Goal: Task Accomplishment & Management: Manage account settings

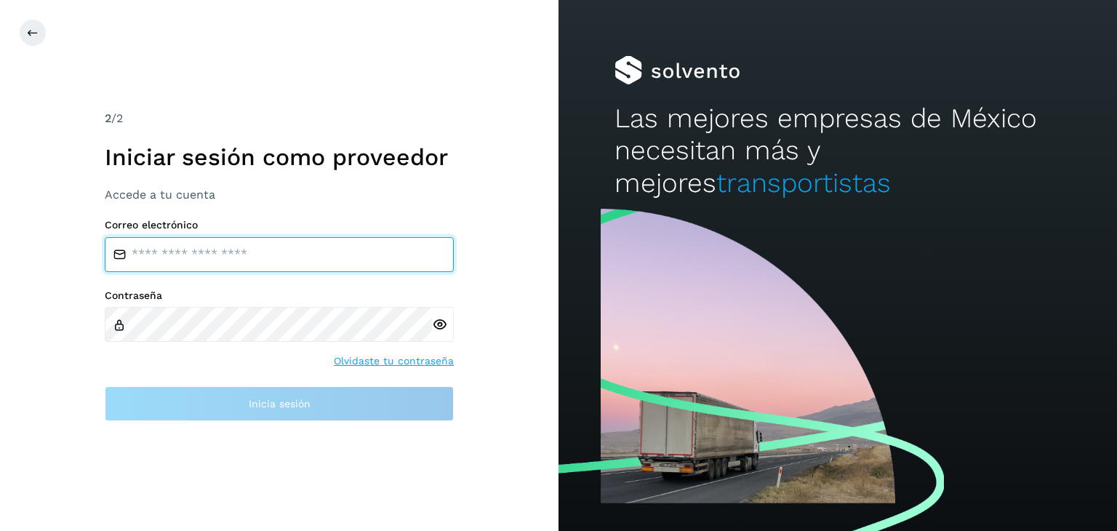
type input "**********"
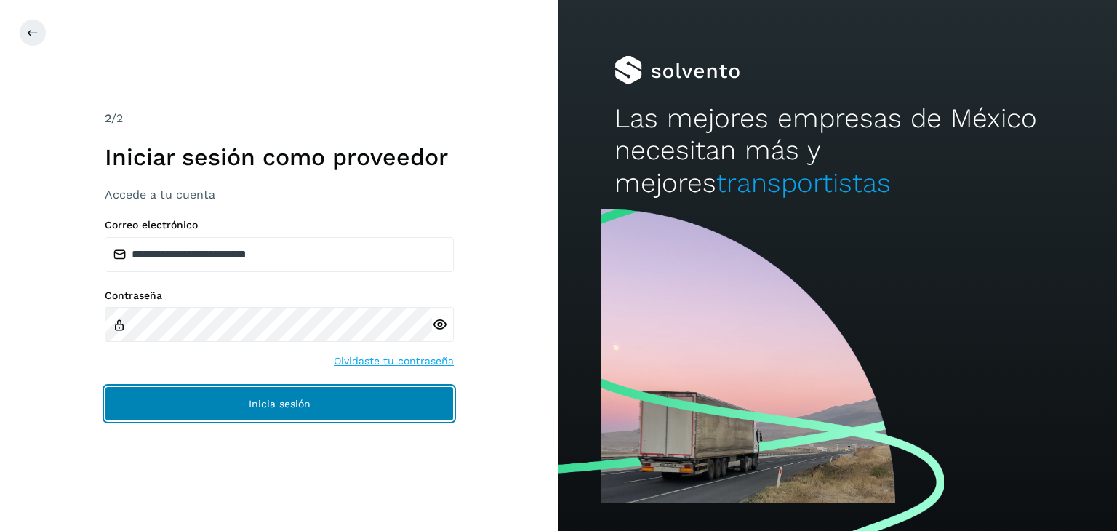
click at [385, 408] on button "Inicia sesión" at bounding box center [279, 403] width 349 height 35
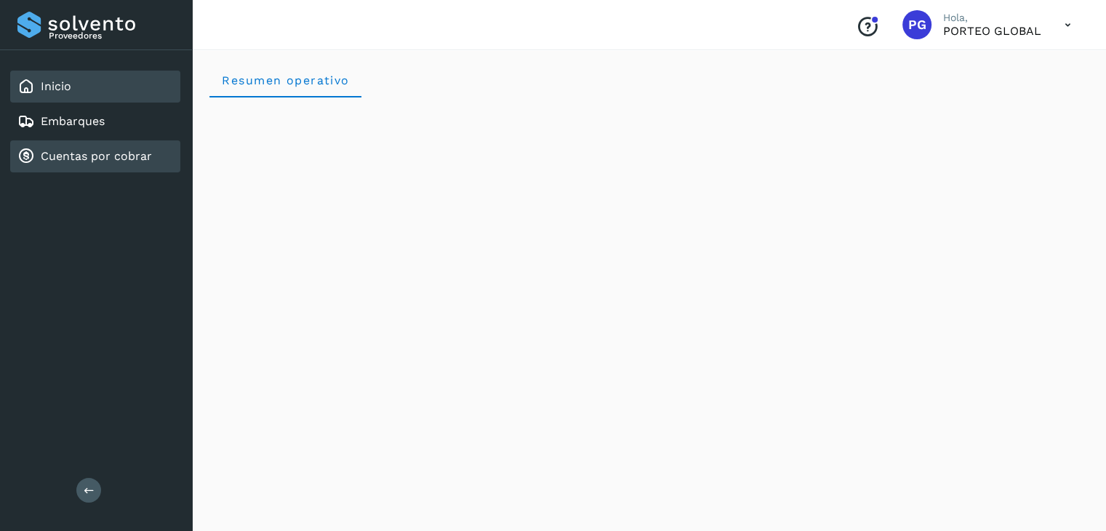
drag, startPoint x: 111, startPoint y: 175, endPoint x: 117, endPoint y: 167, distance: 10.5
click at [117, 167] on div "Inicio Embarques Cuentas por cobrar" at bounding box center [96, 121] width 192 height 143
click at [117, 167] on div "Cuentas por cobrar" at bounding box center [95, 156] width 170 height 32
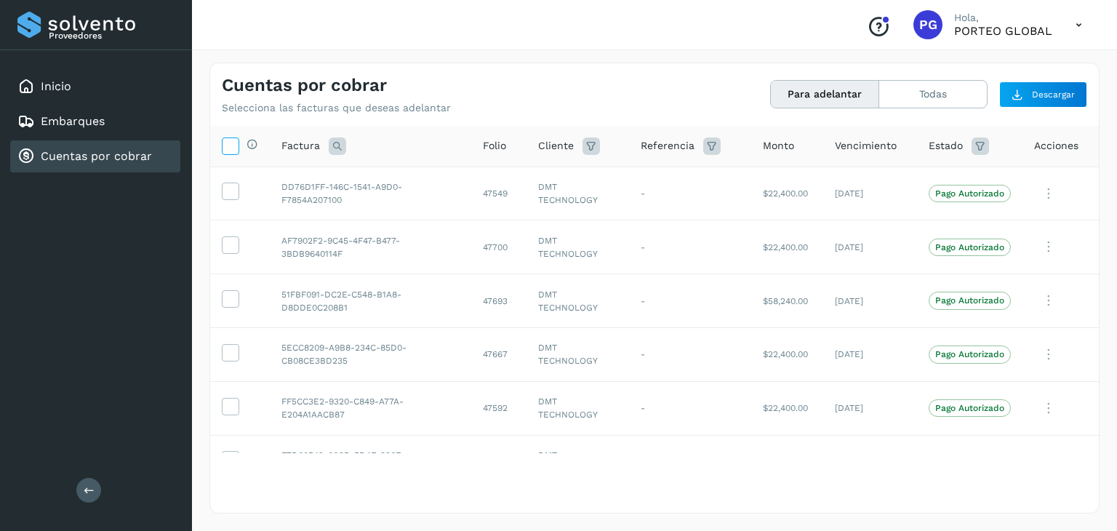
click at [236, 143] on icon at bounding box center [230, 144] width 15 height 15
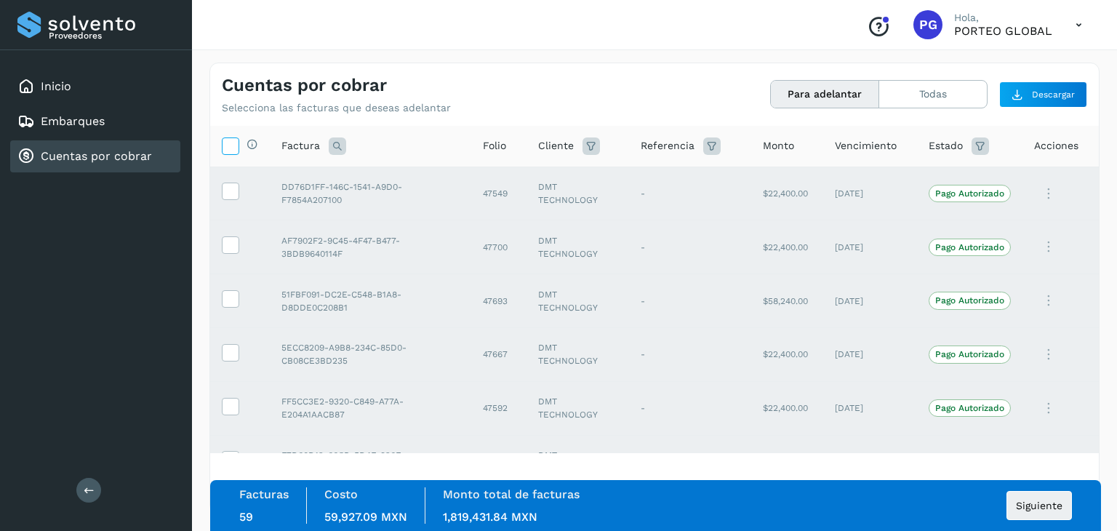
click at [236, 143] on icon at bounding box center [230, 144] width 15 height 15
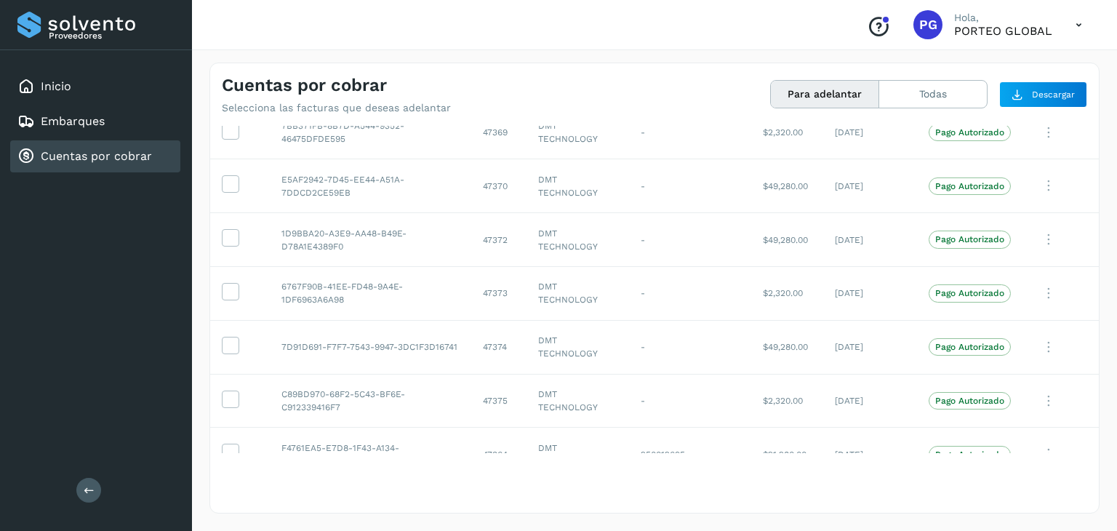
scroll to position [2763, 0]
